Goal: Task Accomplishment & Management: Use online tool/utility

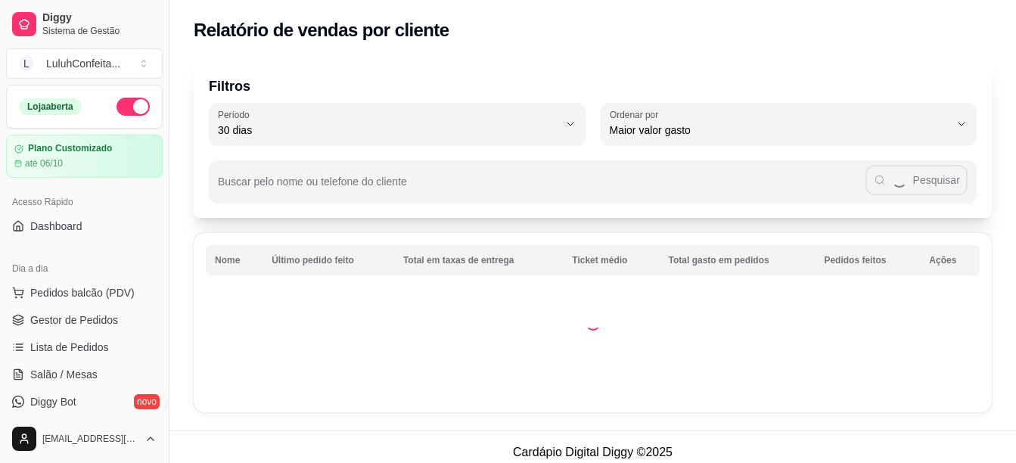
select select "30"
select select "HIGHEST_TOTAL_SPENT_WITH_ORDERS"
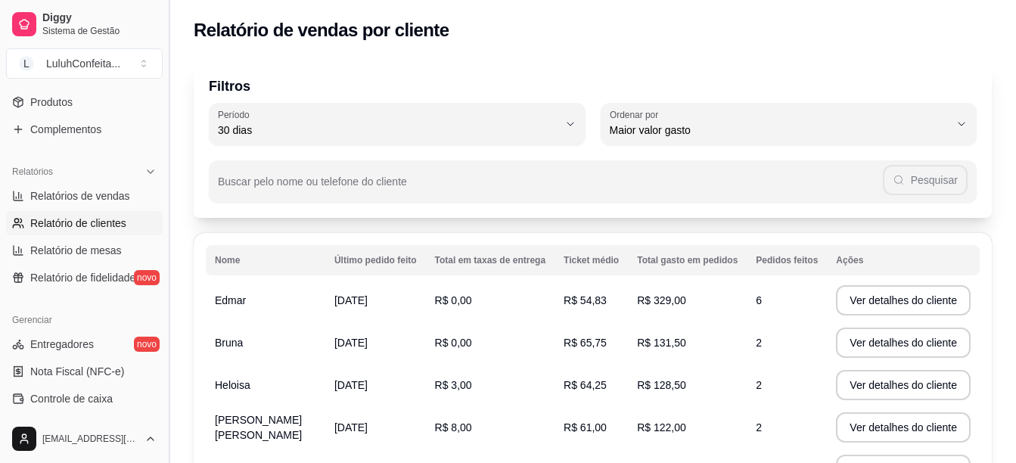
click at [163, 93] on button "Toggle Sidebar" at bounding box center [169, 231] width 12 height 463
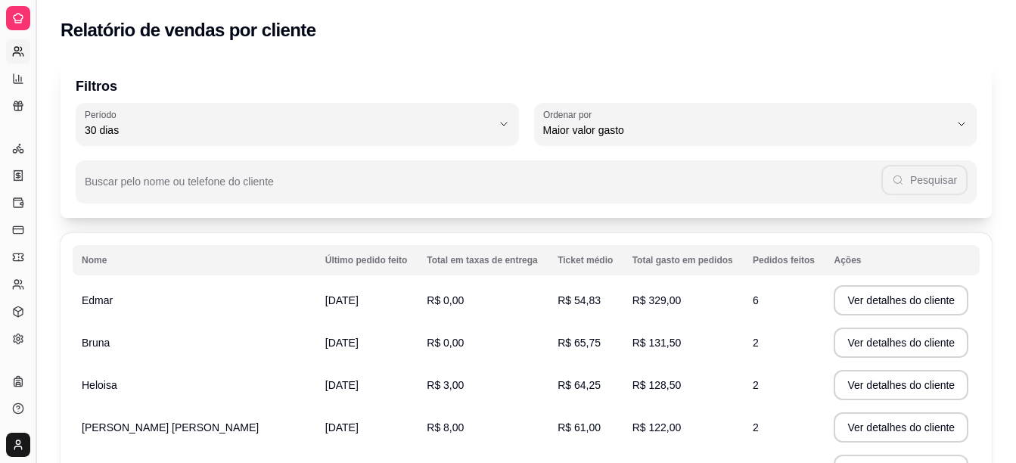
click at [163, 93] on div "Filtros 30 Período Hoje Ontem 7 [PERSON_NAME] 15 [PERSON_NAME] 30 [PERSON_NAME]…" at bounding box center [526, 411] width 980 height 721
click at [163, 93] on p "Filtros" at bounding box center [526, 86] width 901 height 21
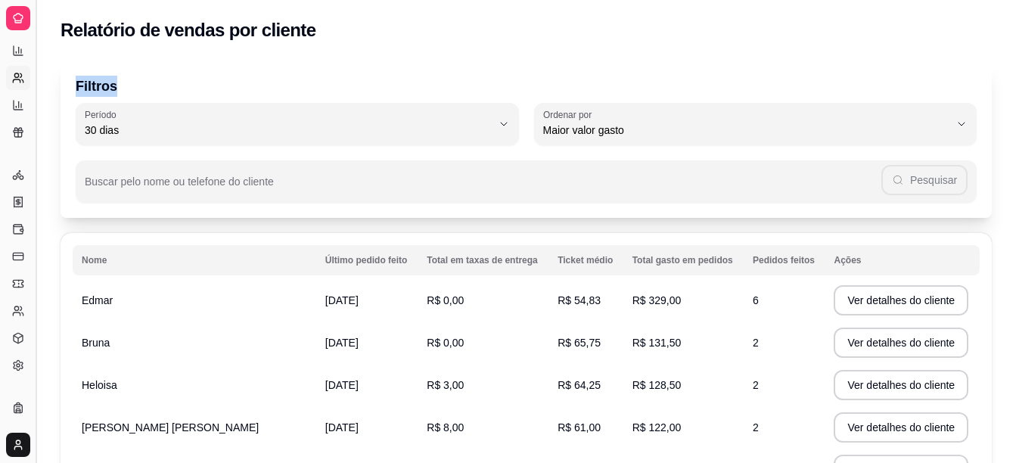
click at [38, 216] on button "Toggle Sidebar" at bounding box center [36, 231] width 12 height 463
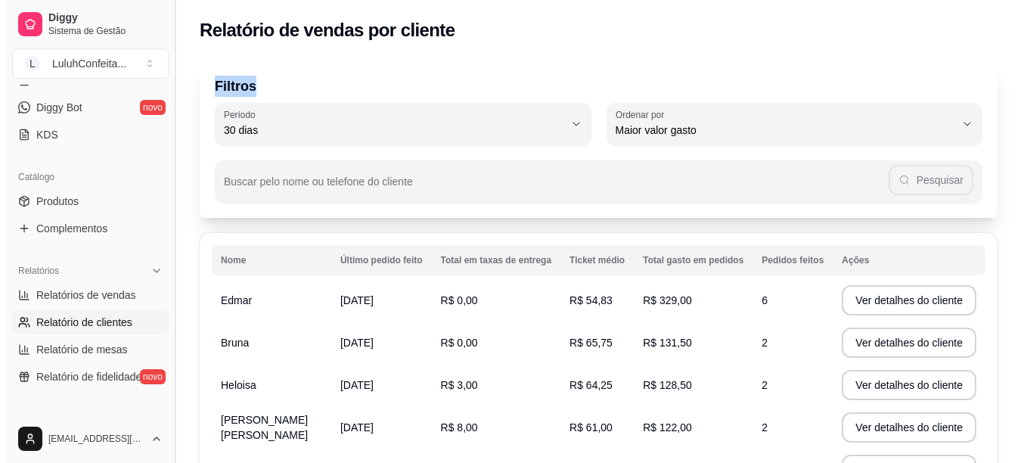
scroll to position [466, 0]
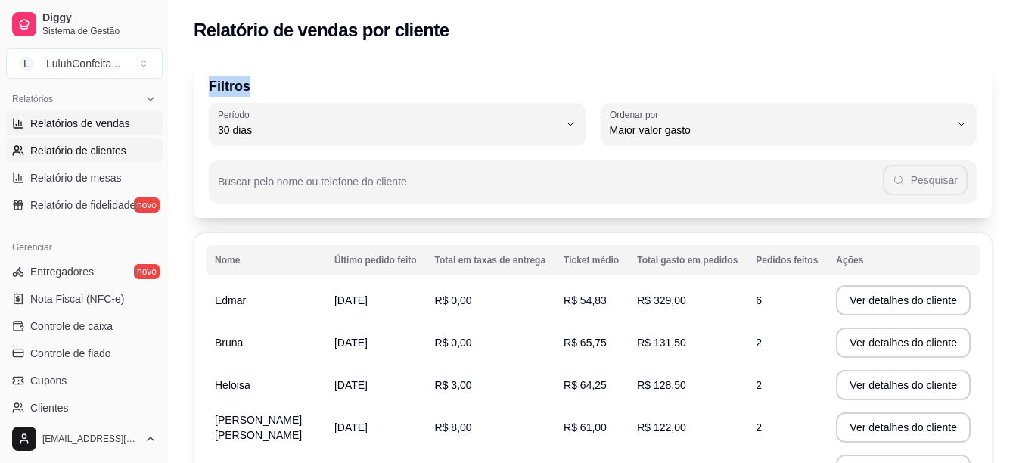
click at [96, 123] on span "Relatórios de vendas" at bounding box center [80, 123] width 100 height 15
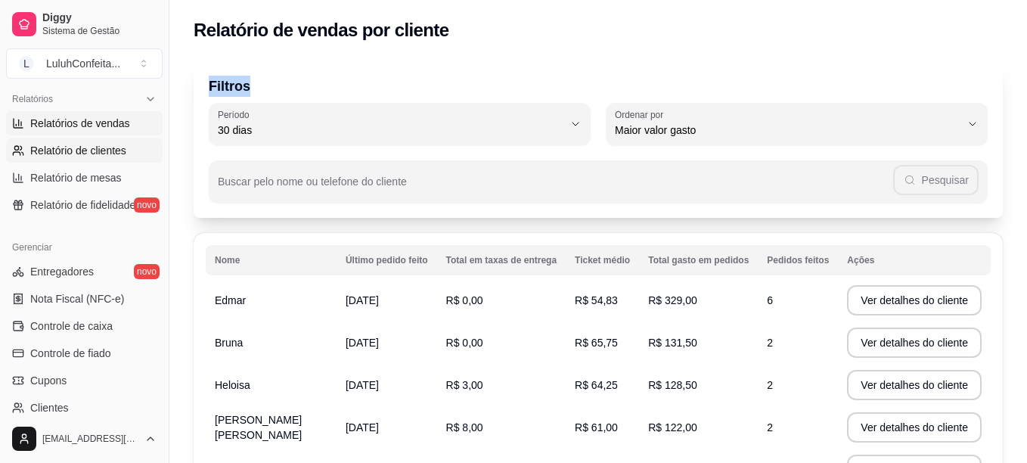
select select "ALL"
select select "0"
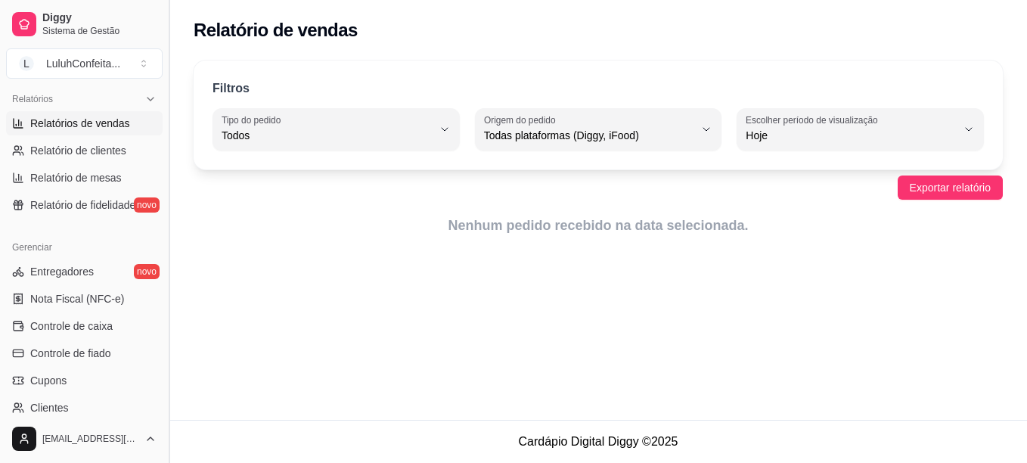
click at [163, 94] on button "Toggle Sidebar" at bounding box center [169, 231] width 12 height 463
click at [169, 94] on div "Filtros ALL Tipo do pedido Todos Entrega Retirada Mesa Consumo local Tipo do pe…" at bounding box center [598, 152] width 858 height 203
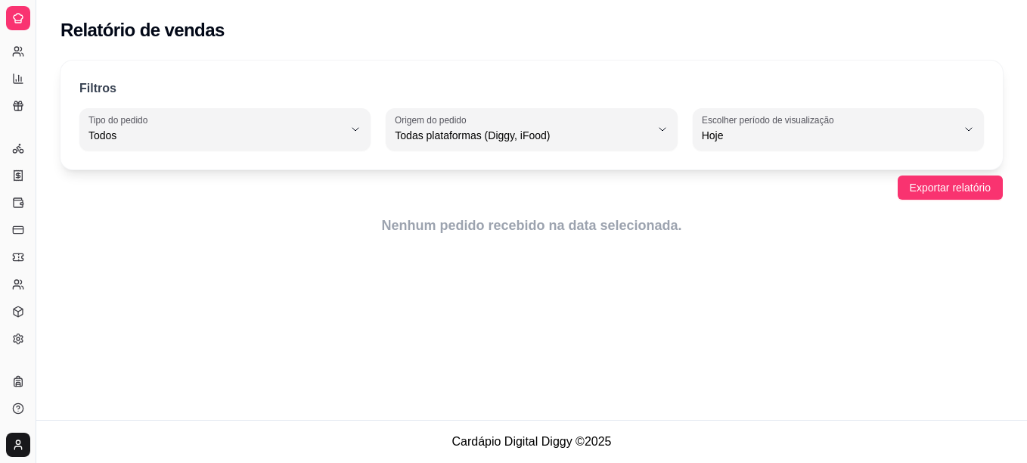
scroll to position [294, 0]
click at [163, 94] on div "Filtros" at bounding box center [531, 89] width 905 height 20
click at [37, 137] on button "Toggle Sidebar" at bounding box center [36, 231] width 12 height 463
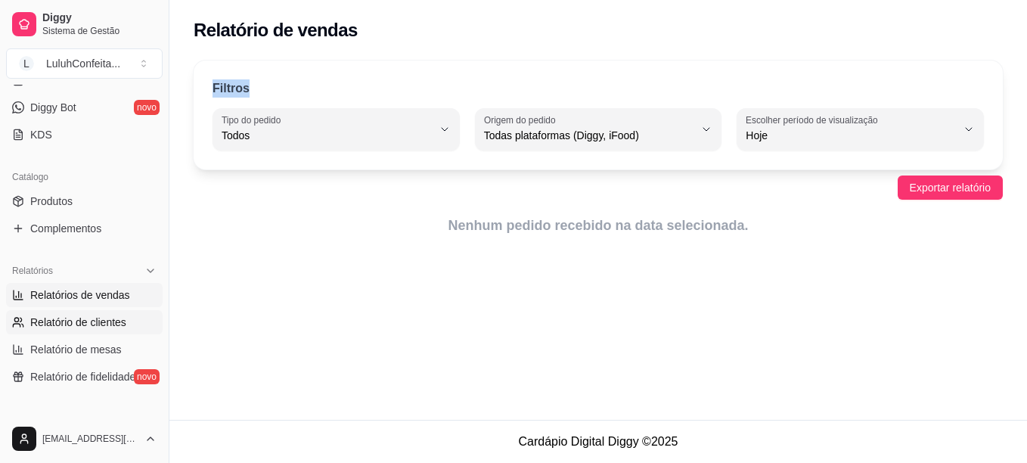
click at [37, 310] on li "Relatório de clientes" at bounding box center [84, 322] width 157 height 24
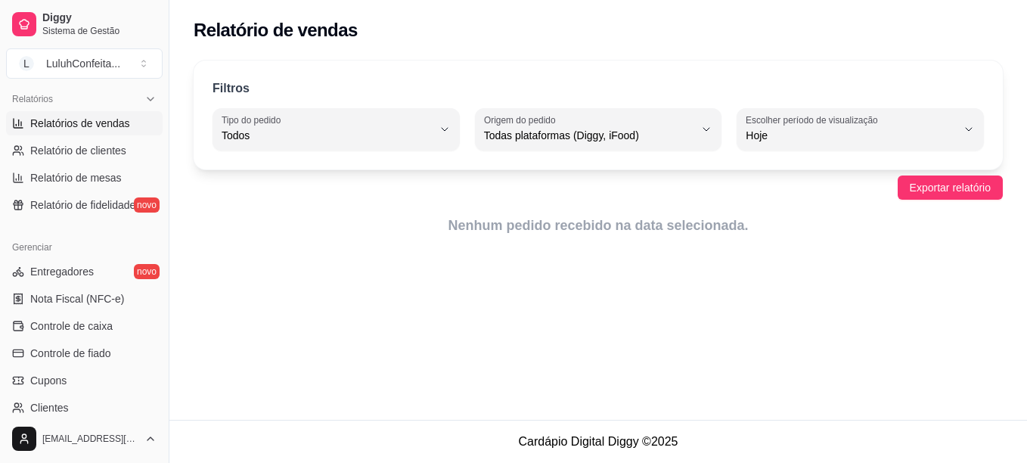
click at [258, 221] on article "Nenhum pedido recebido na data selecionada." at bounding box center [598, 225] width 809 height 21
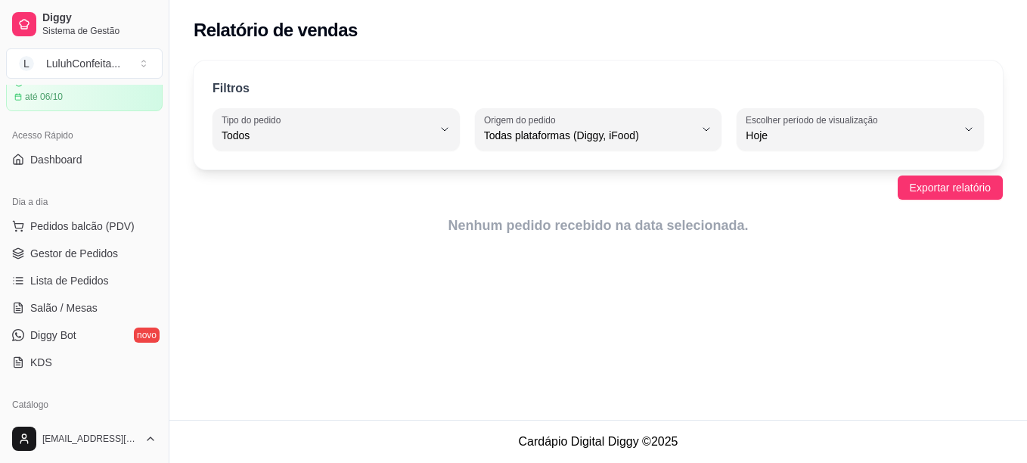
scroll to position [63, 0]
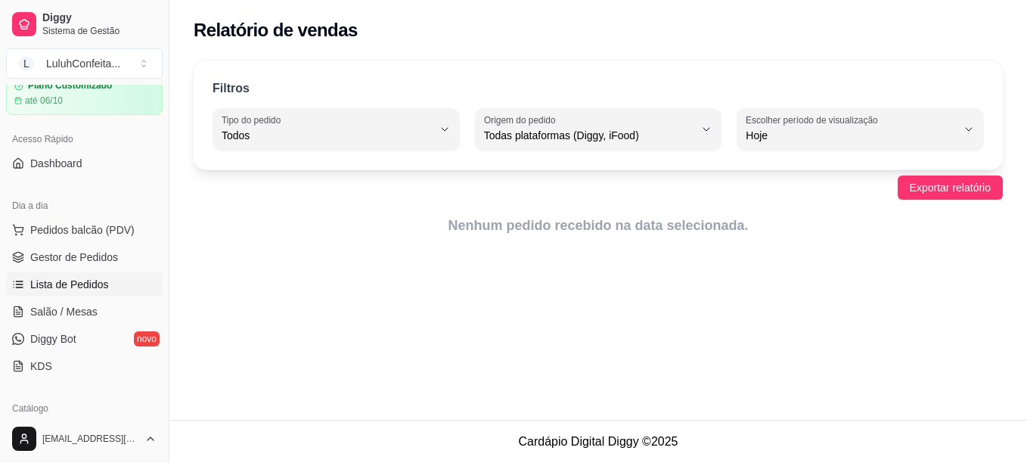
click at [69, 284] on span "Lista de Pedidos" at bounding box center [69, 284] width 79 height 15
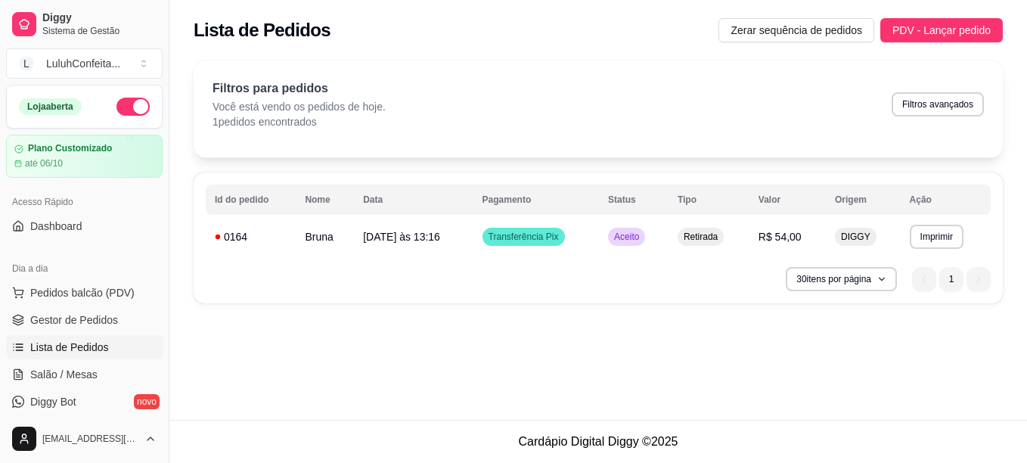
click at [6, 335] on link "Lista de Pedidos" at bounding box center [84, 347] width 157 height 24
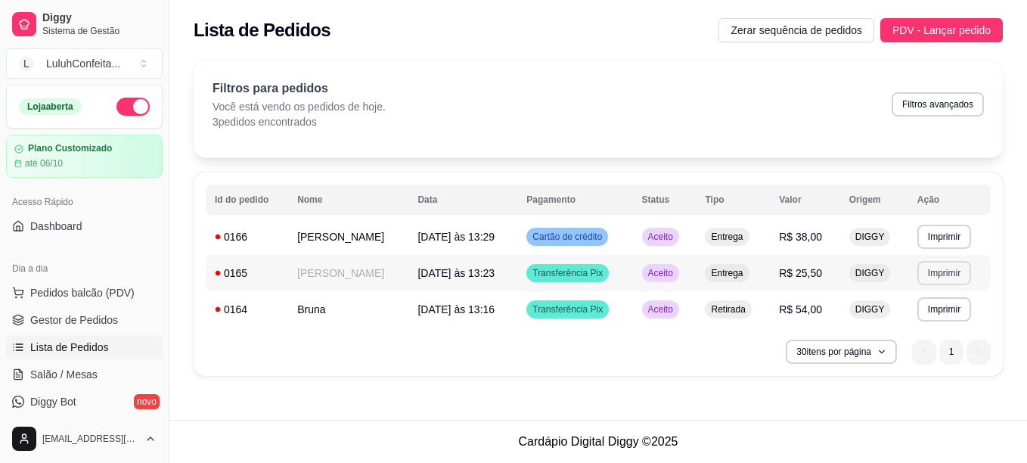
click at [958, 282] on button "Imprimir" at bounding box center [945, 273] width 54 height 24
click at [931, 321] on button "IMPRESSORA" at bounding box center [919, 325] width 106 height 23
click at [964, 229] on button "Imprimir" at bounding box center [944, 236] width 52 height 23
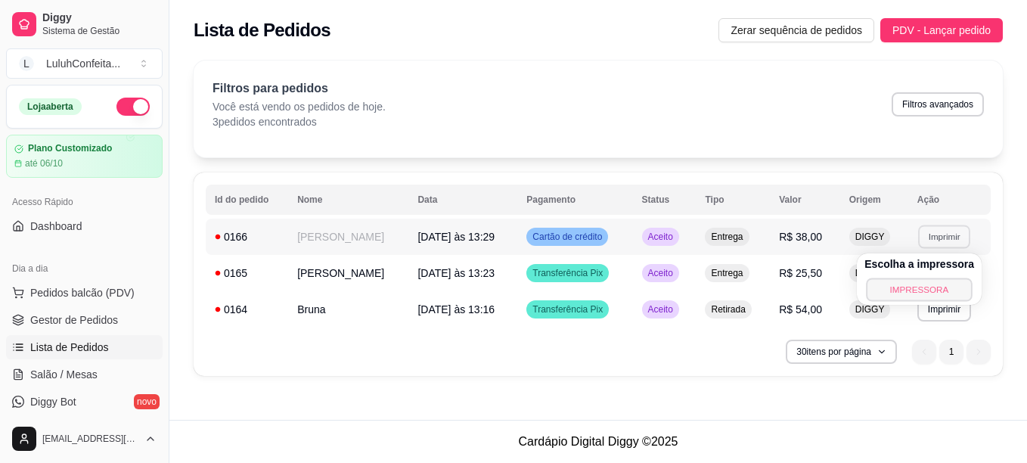
click at [930, 287] on button "IMPRESSORA" at bounding box center [919, 289] width 106 height 23
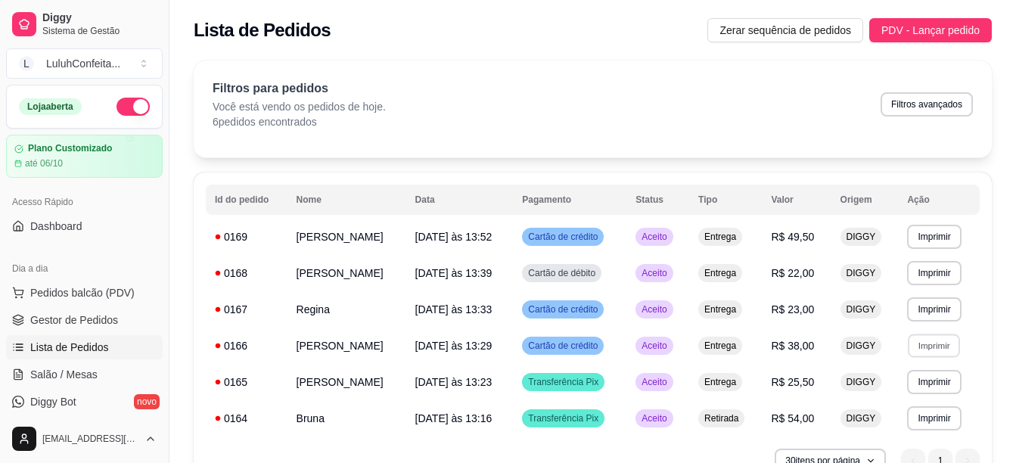
scroll to position [83, 0]
